Goal: Find specific fact: Find specific fact

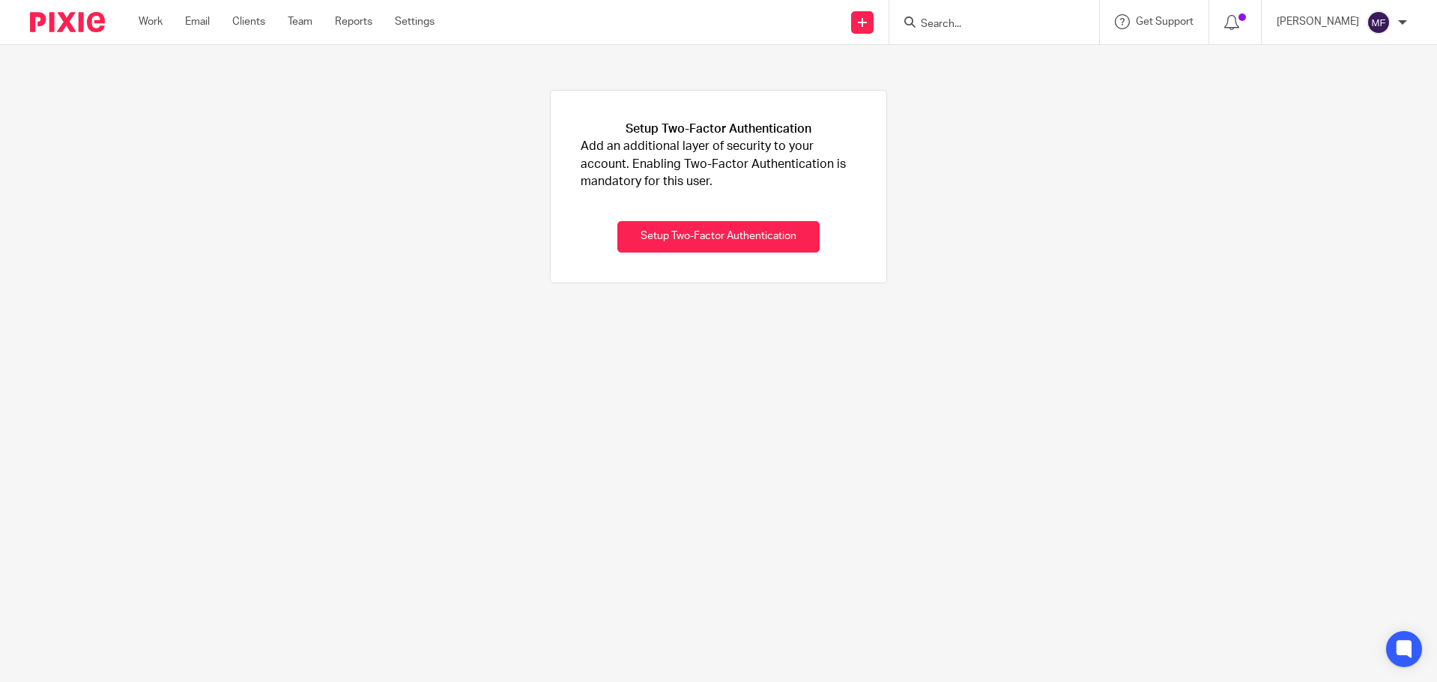
click at [1031, 27] on input "Search" at bounding box center [986, 24] width 135 height 13
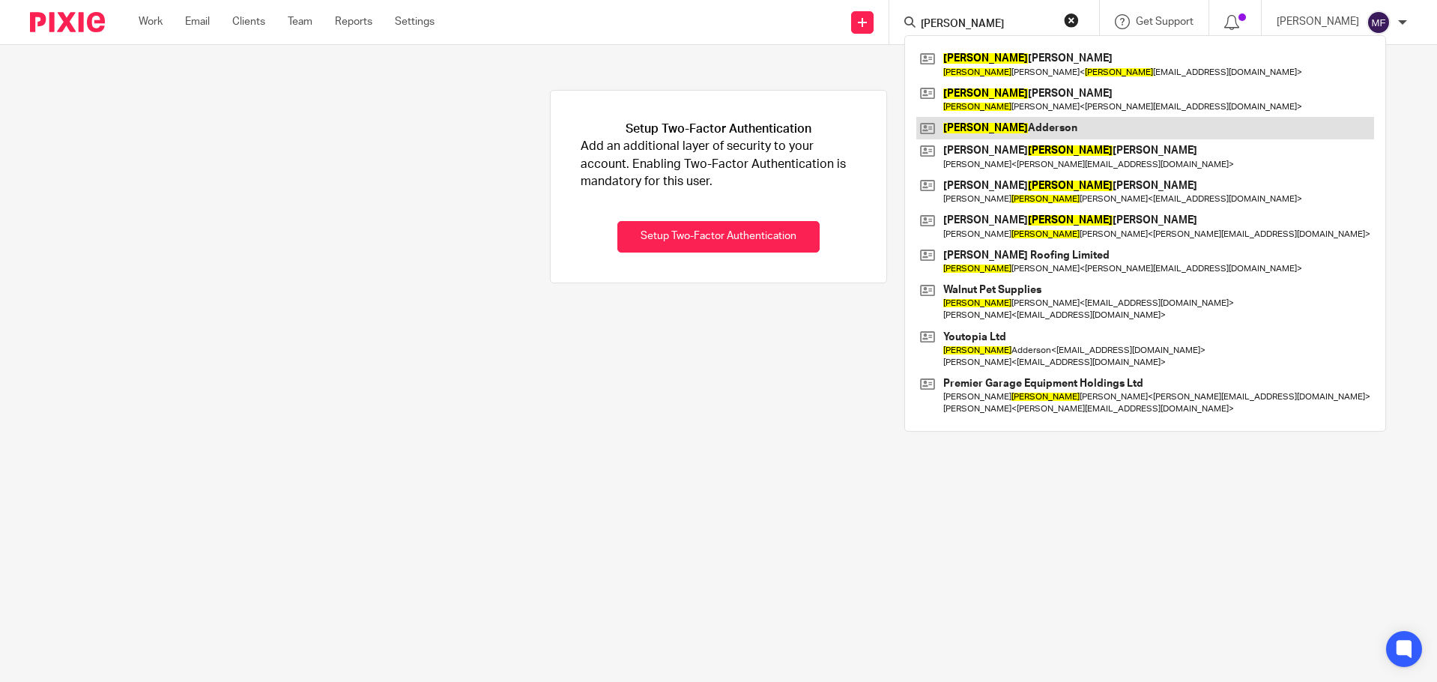
type input "david"
click at [1114, 132] on link at bounding box center [1145, 128] width 458 height 22
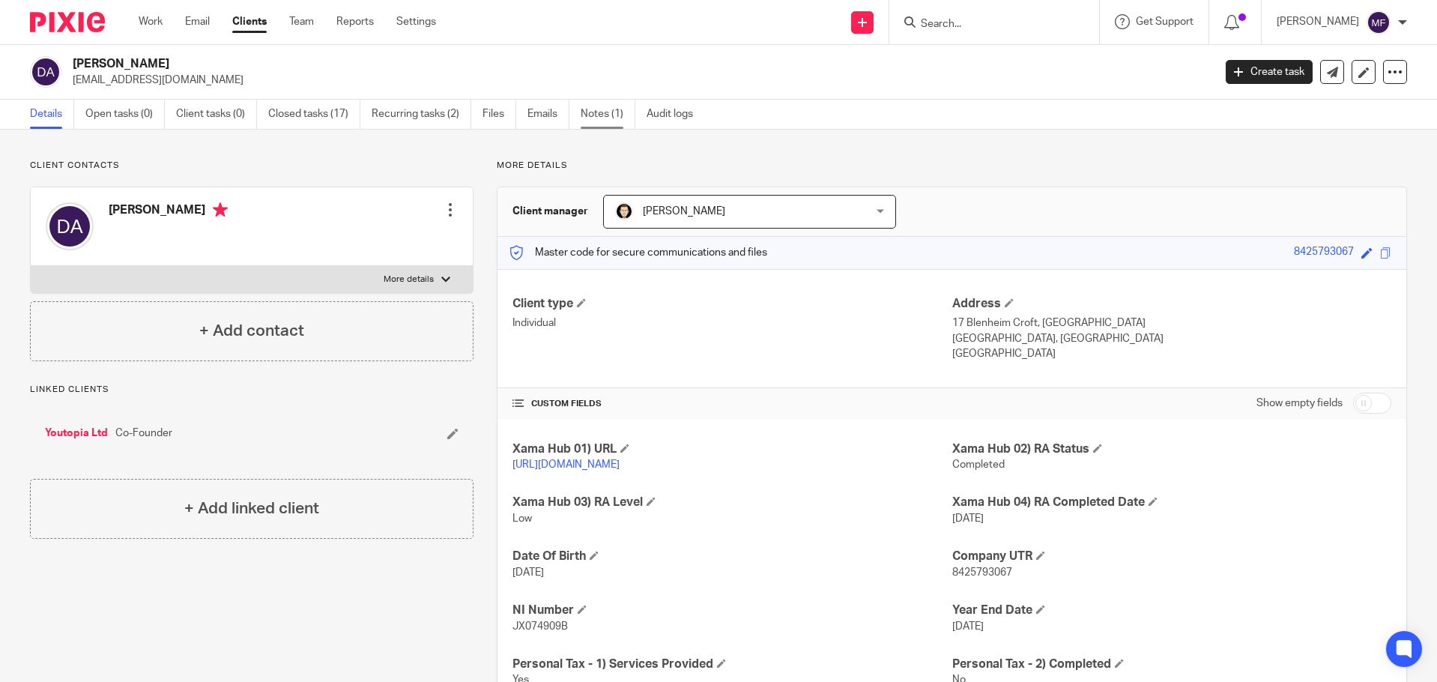
click at [610, 112] on link "Notes (1)" at bounding box center [608, 114] width 55 height 29
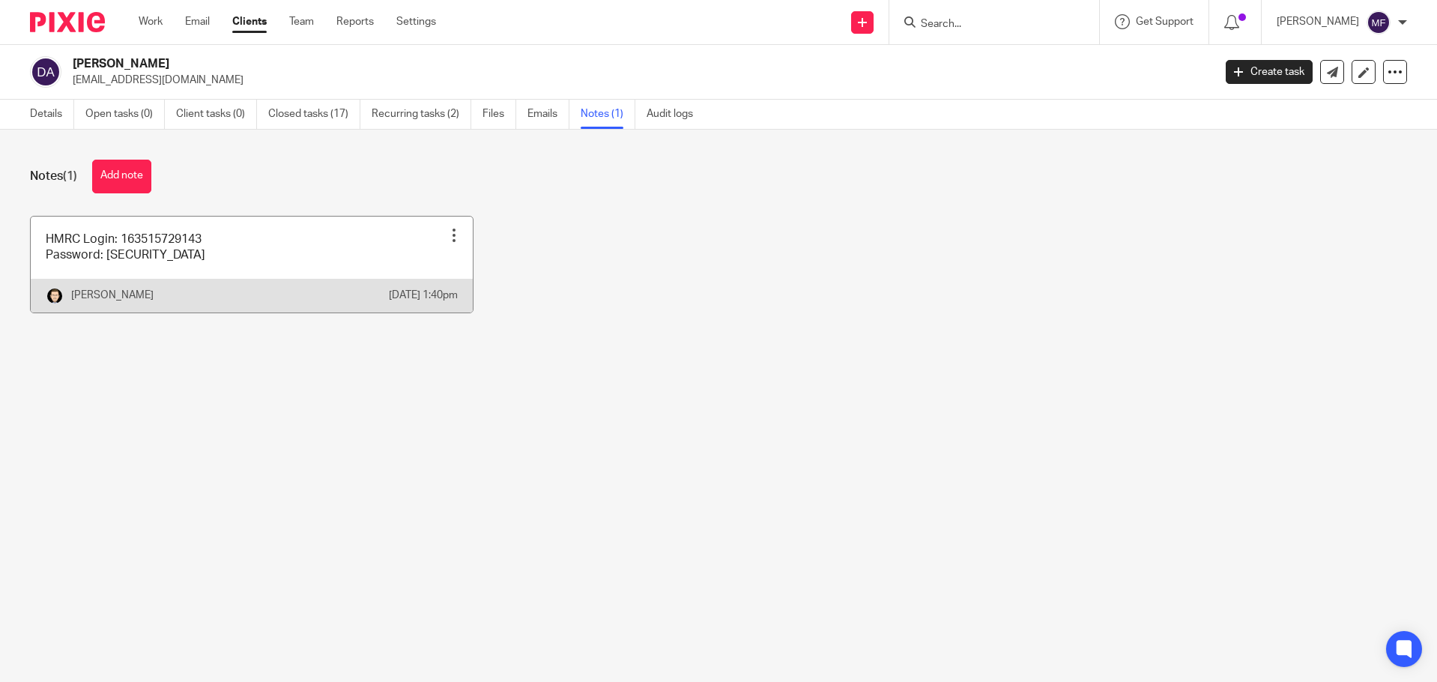
click at [176, 258] on link at bounding box center [252, 265] width 442 height 96
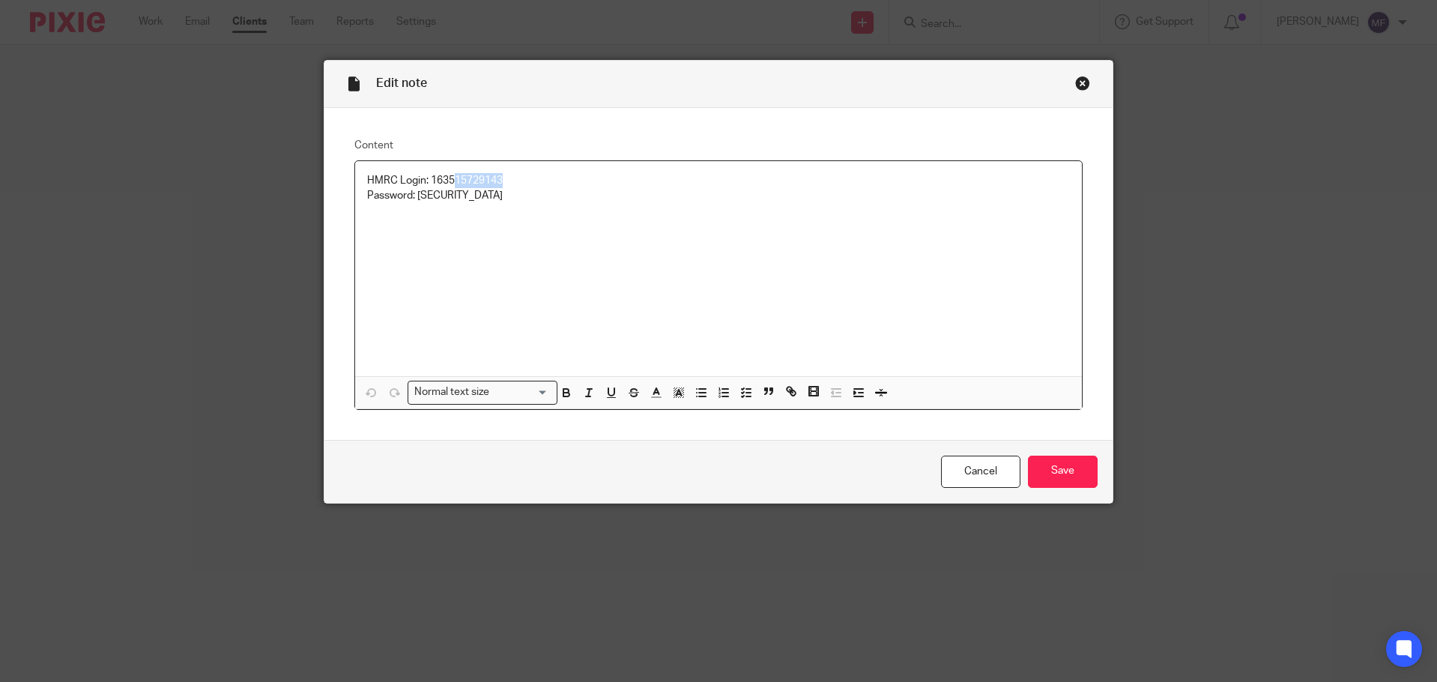
drag, startPoint x: 502, startPoint y: 178, endPoint x: 448, endPoint y: 181, distance: 54.1
click at [448, 181] on p "HMRC Login: 163515729143" at bounding box center [719, 180] width 704 height 15
click at [1078, 80] on div "Close this dialog window" at bounding box center [1082, 83] width 15 height 15
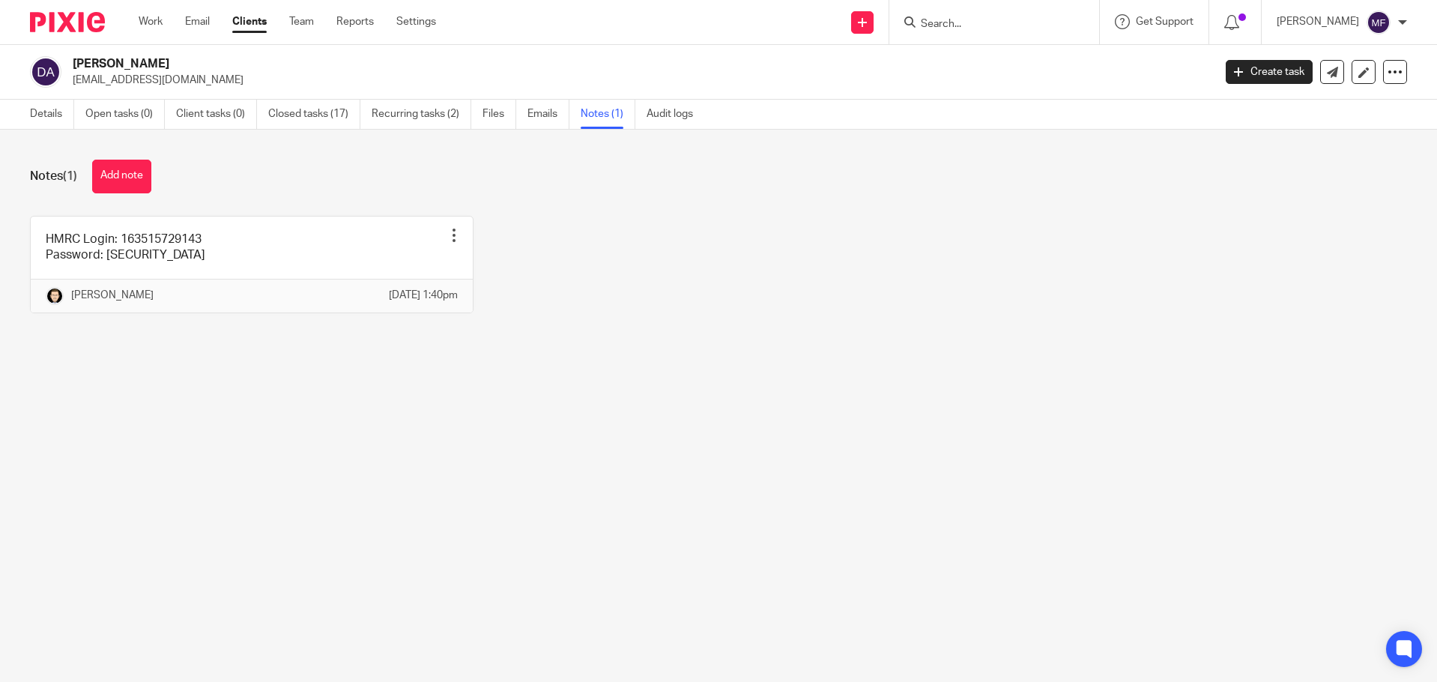
click at [989, 23] on input "Search" at bounding box center [986, 24] width 135 height 13
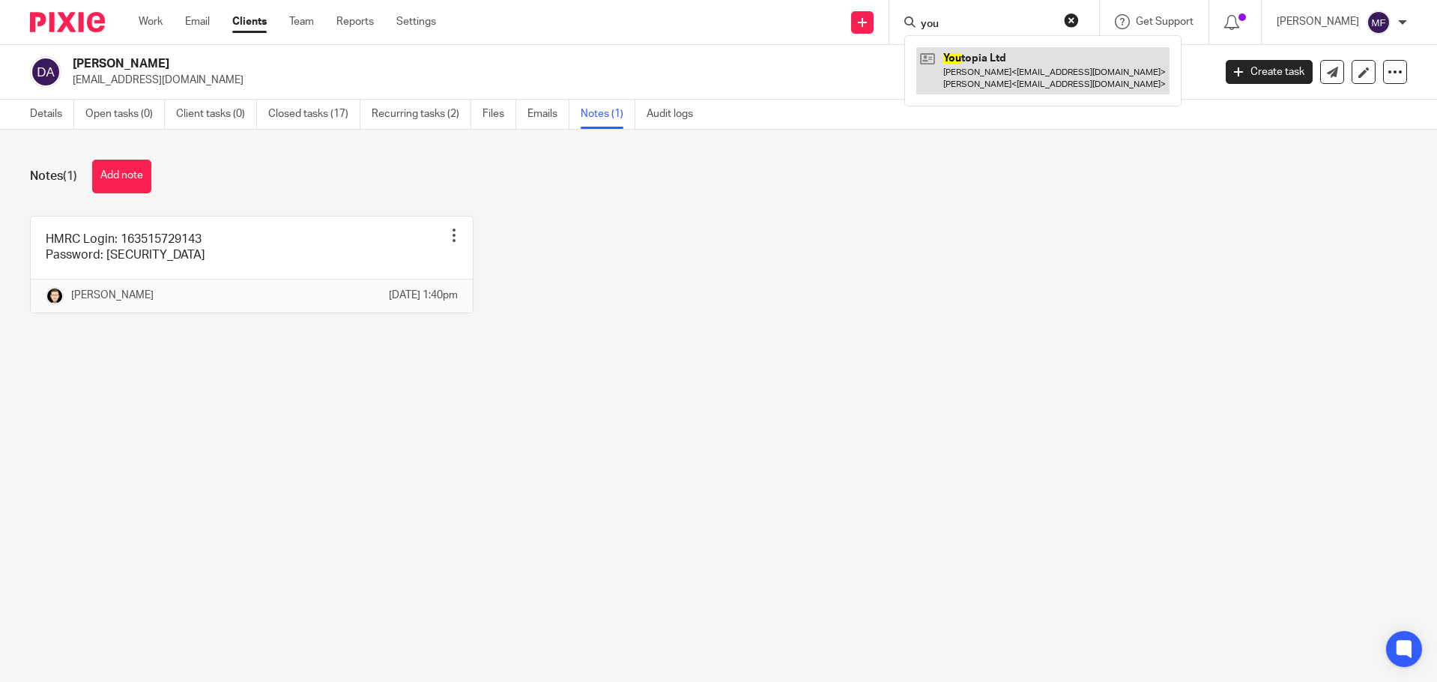
type input "you"
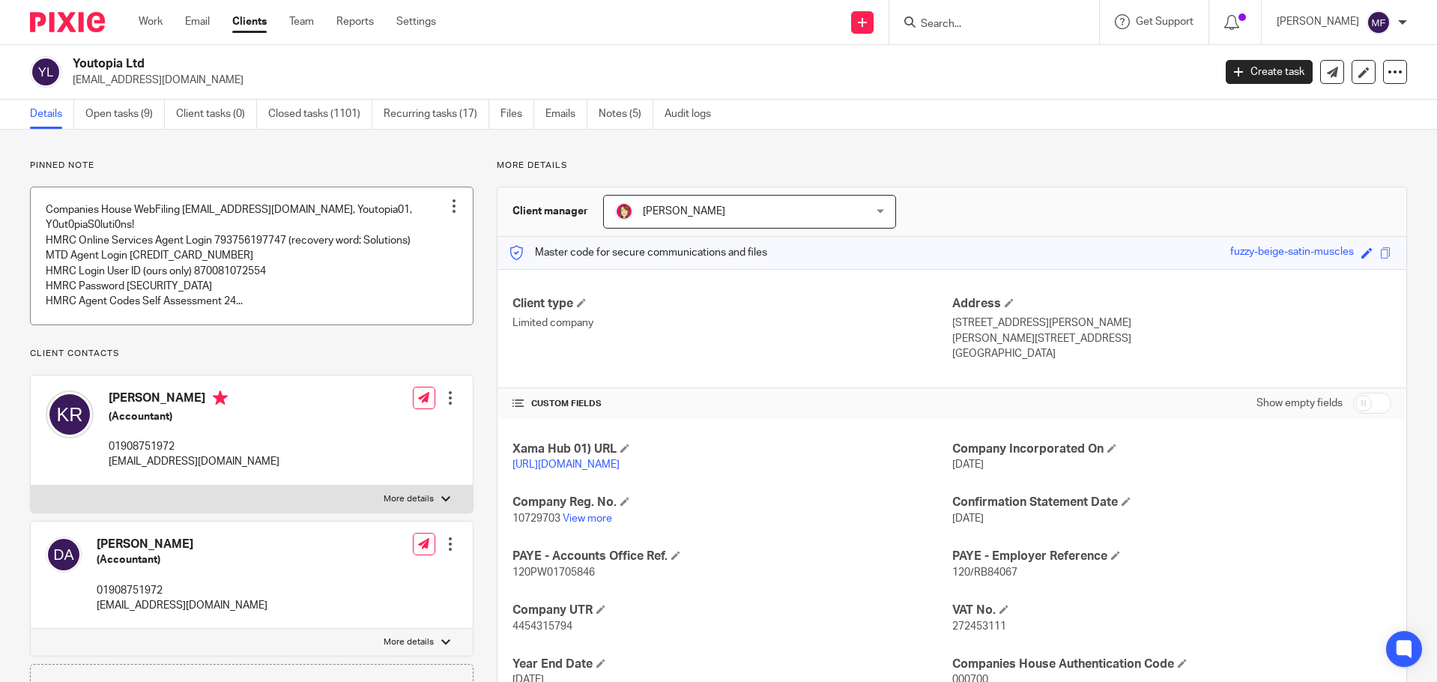
click at [309, 251] on link at bounding box center [252, 255] width 442 height 137
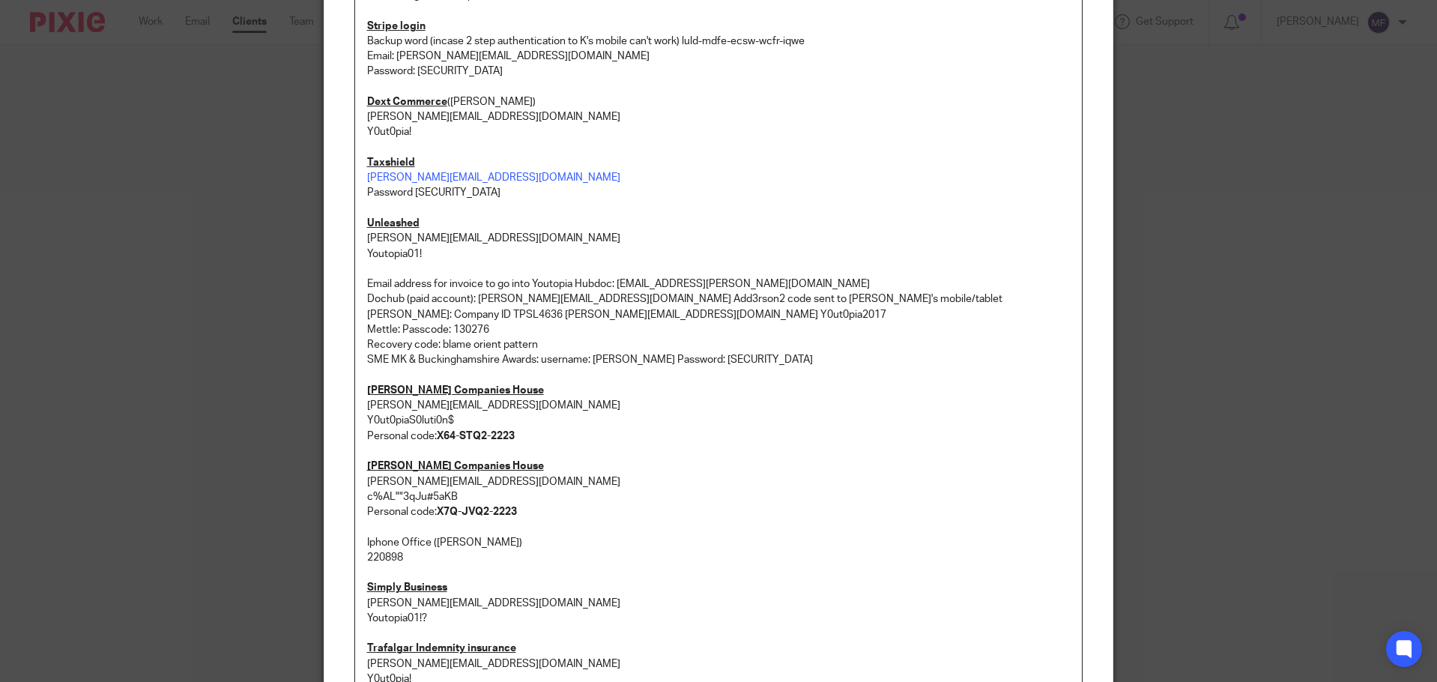
scroll to position [824, 0]
drag, startPoint x: 465, startPoint y: 477, endPoint x: 359, endPoint y: 483, distance: 106.6
click at [359, 483] on div "Companies House WebFiling [EMAIL_ADDRESS][DOMAIN_NAME], Youtopia01, Y0ut0piaS0l…" at bounding box center [719, 50] width 728 height 1427
copy p "[PERSON_NAME][EMAIL_ADDRESS][DOMAIN_NAME]"
drag, startPoint x: 469, startPoint y: 478, endPoint x: 360, endPoint y: 486, distance: 108.9
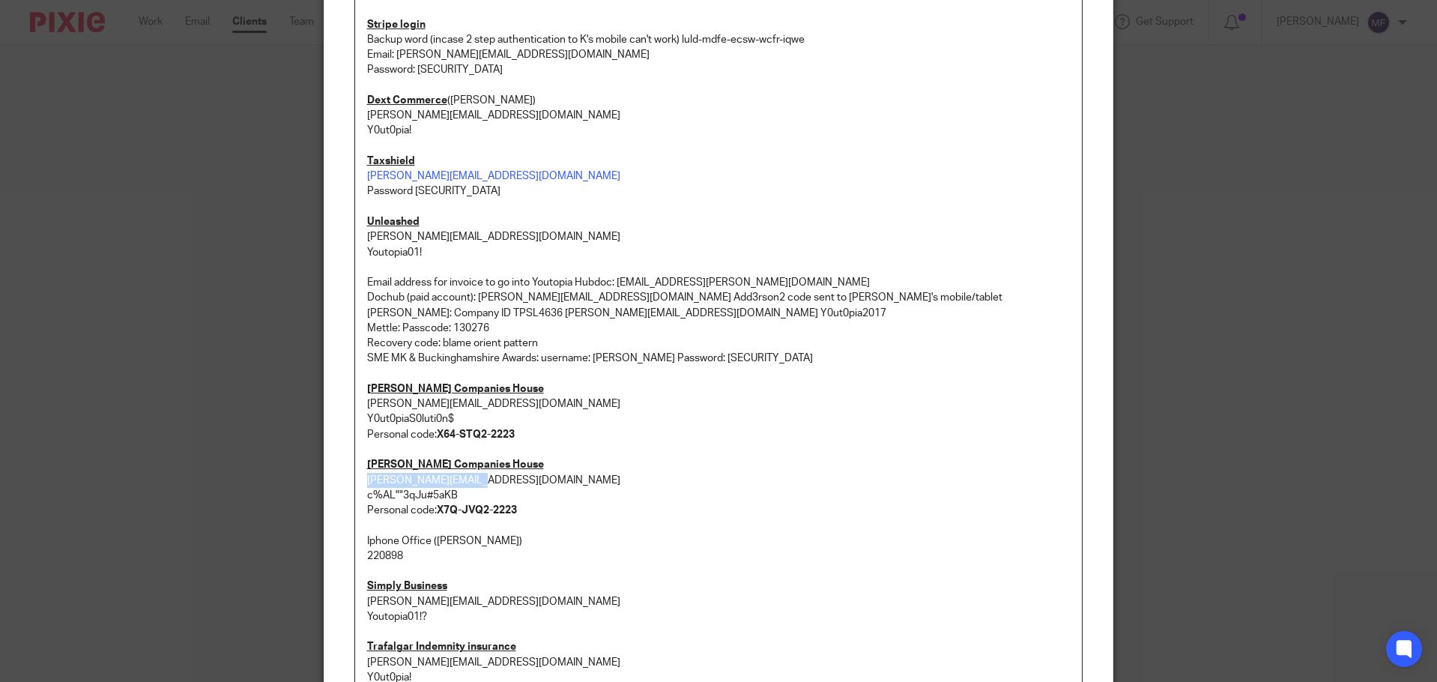
click at [360, 486] on div "Companies House WebFiling [EMAIL_ADDRESS][DOMAIN_NAME], Youtopia01, Y0ut0piaS0l…" at bounding box center [719, 50] width 728 height 1427
copy p "[PERSON_NAME][EMAIL_ADDRESS][DOMAIN_NAME]"
drag, startPoint x: 357, startPoint y: 494, endPoint x: 456, endPoint y: 492, distance: 98.9
click at [460, 492] on div "Companies House WebFiling [EMAIL_ADDRESS][DOMAIN_NAME], Youtopia01, Y0ut0piaS0l…" at bounding box center [719, 50] width 728 height 1427
copy p "c%AL""3qJu#5aKB"
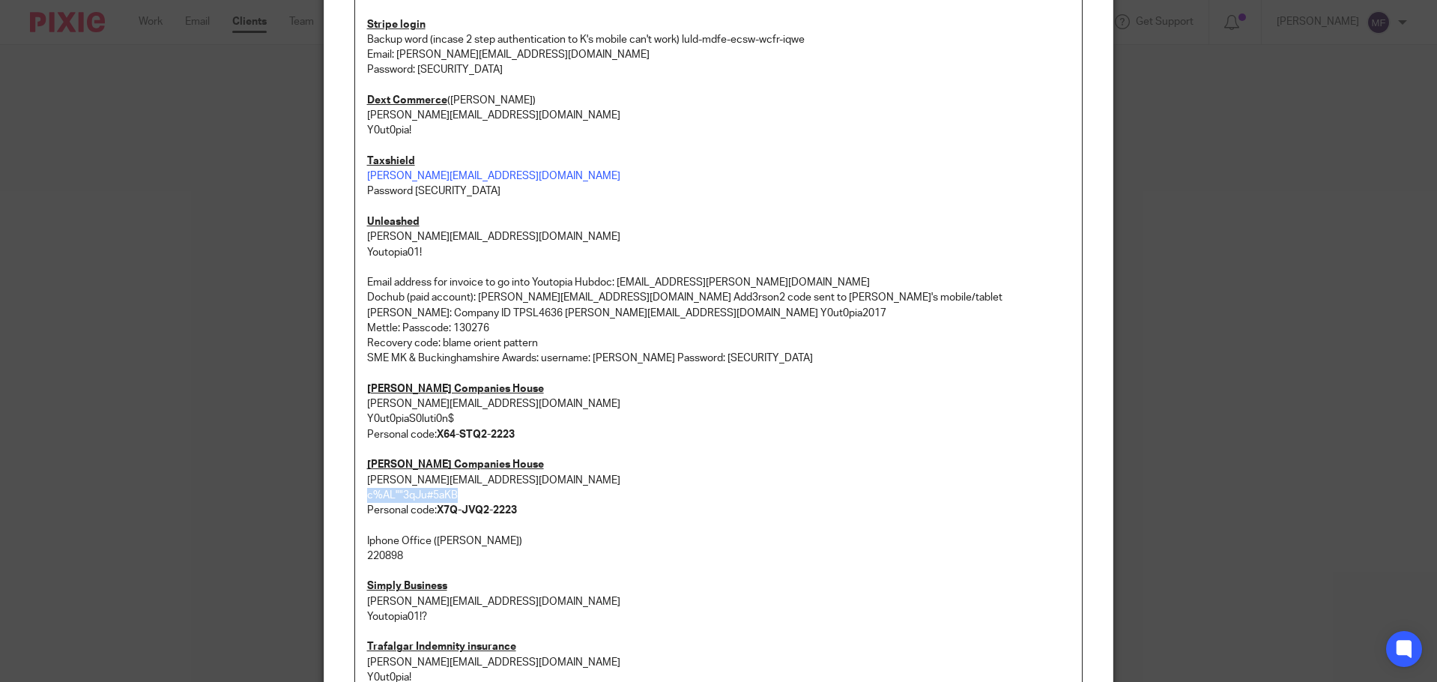
copy p "c%AL""3qJu#5aKB"
